Goal: Register for event/course

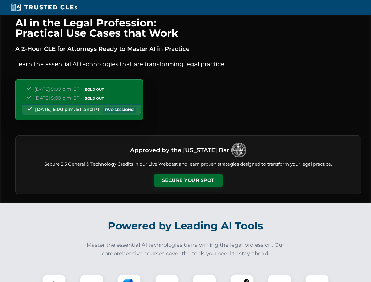
click at [188, 181] on button "Secure Your Spot" at bounding box center [188, 181] width 69 height 14
click at [54, 278] on img at bounding box center [54, 286] width 17 height 17
click at [92, 278] on div at bounding box center [92, 287] width 24 height 24
